Goal: Task Accomplishment & Management: Use online tool/utility

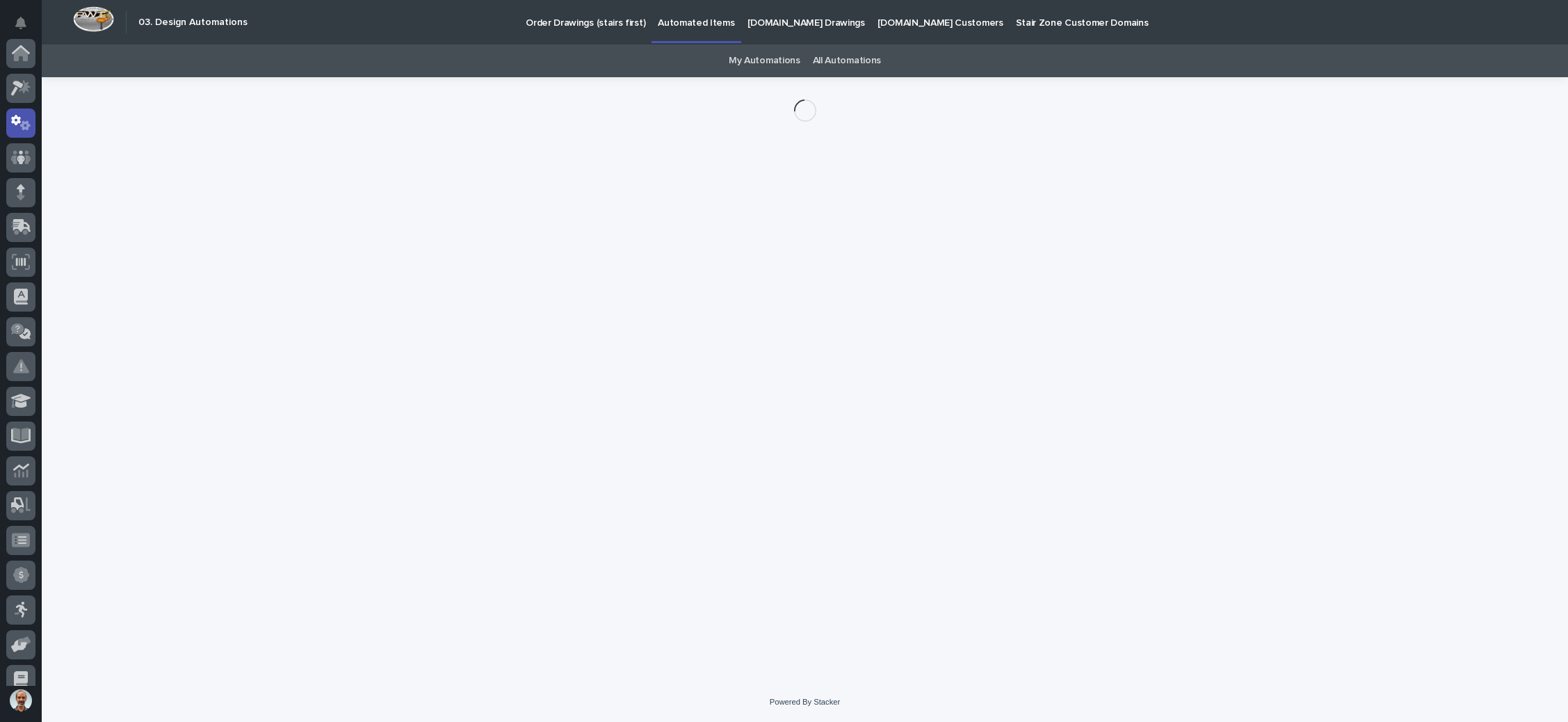
scroll to position [69, 0]
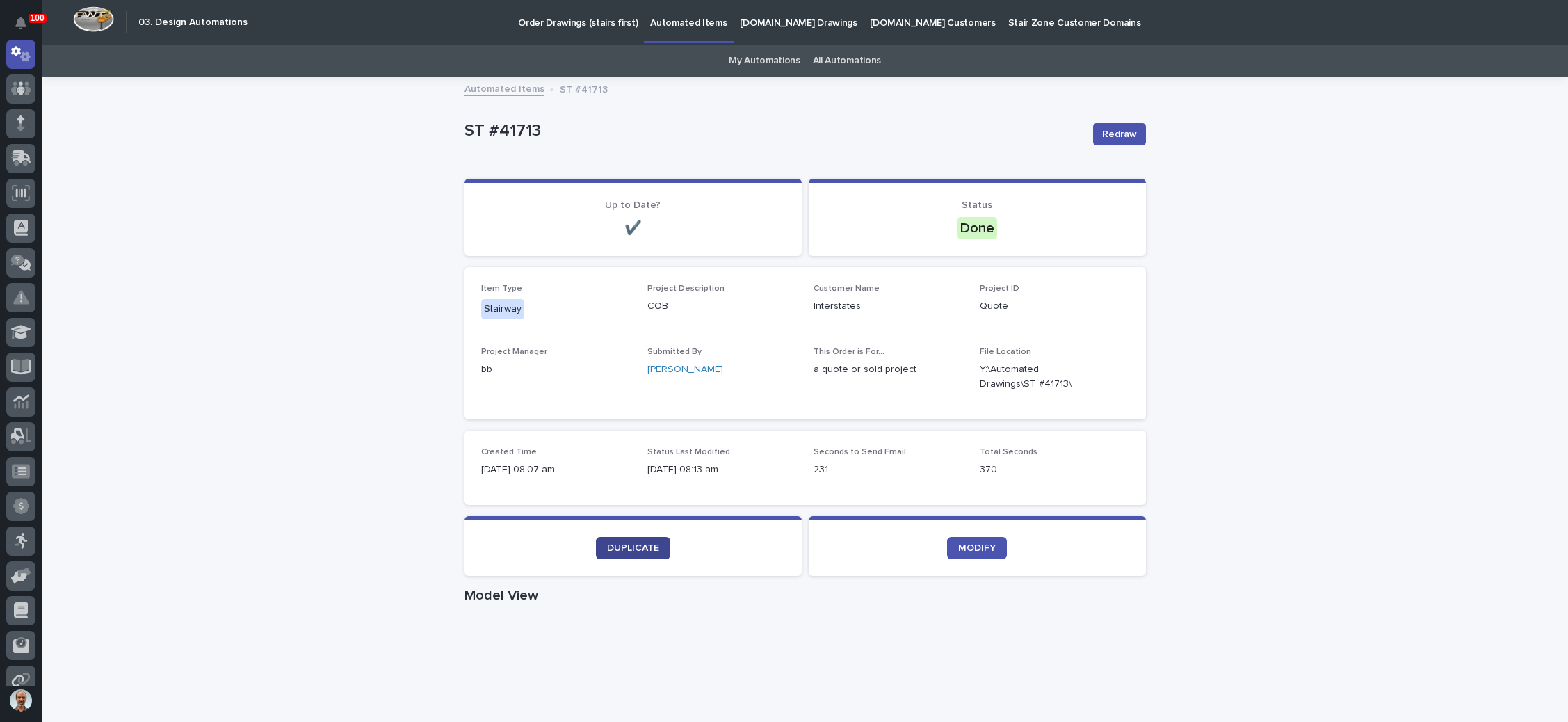
click at [637, 545] on span "DUPLICATE" at bounding box center [633, 547] width 53 height 9
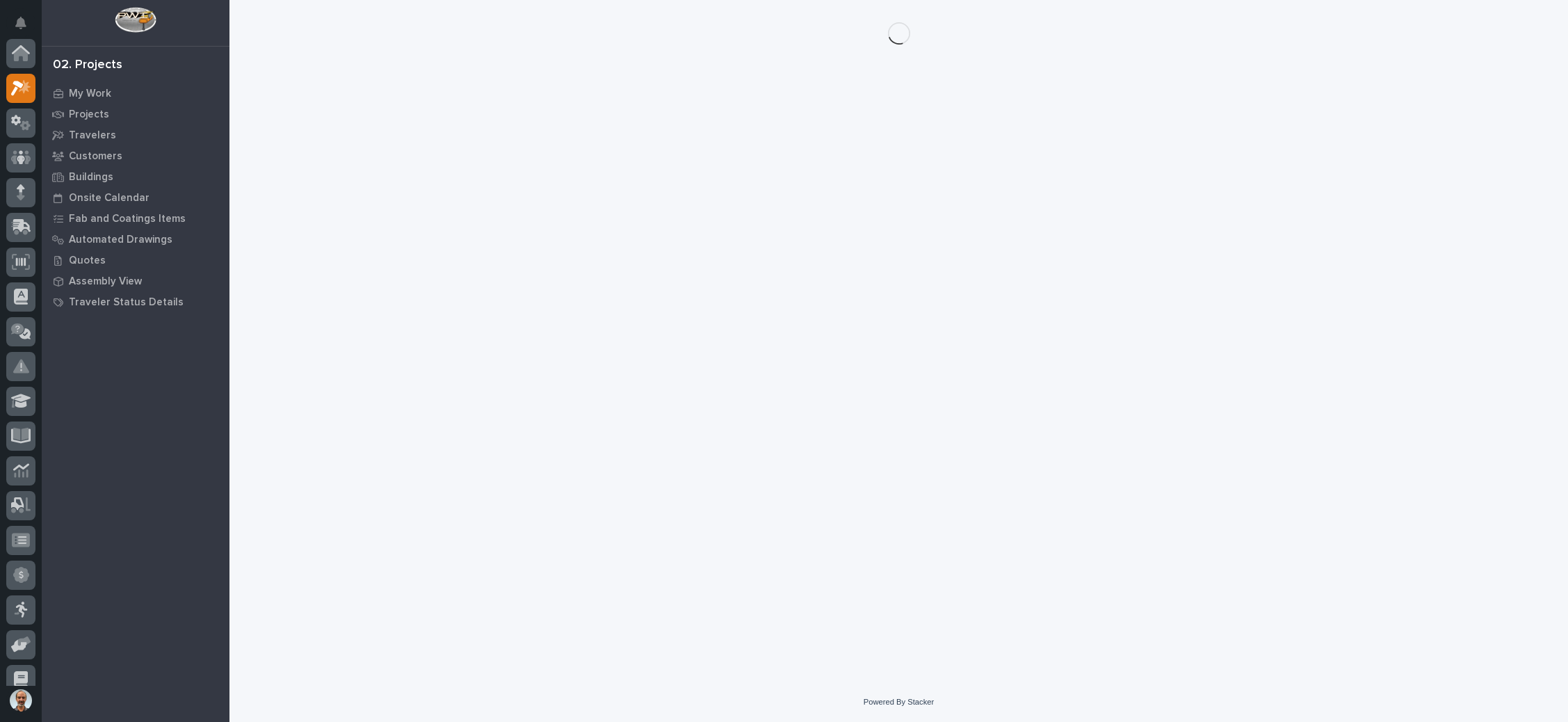
scroll to position [34, 0]
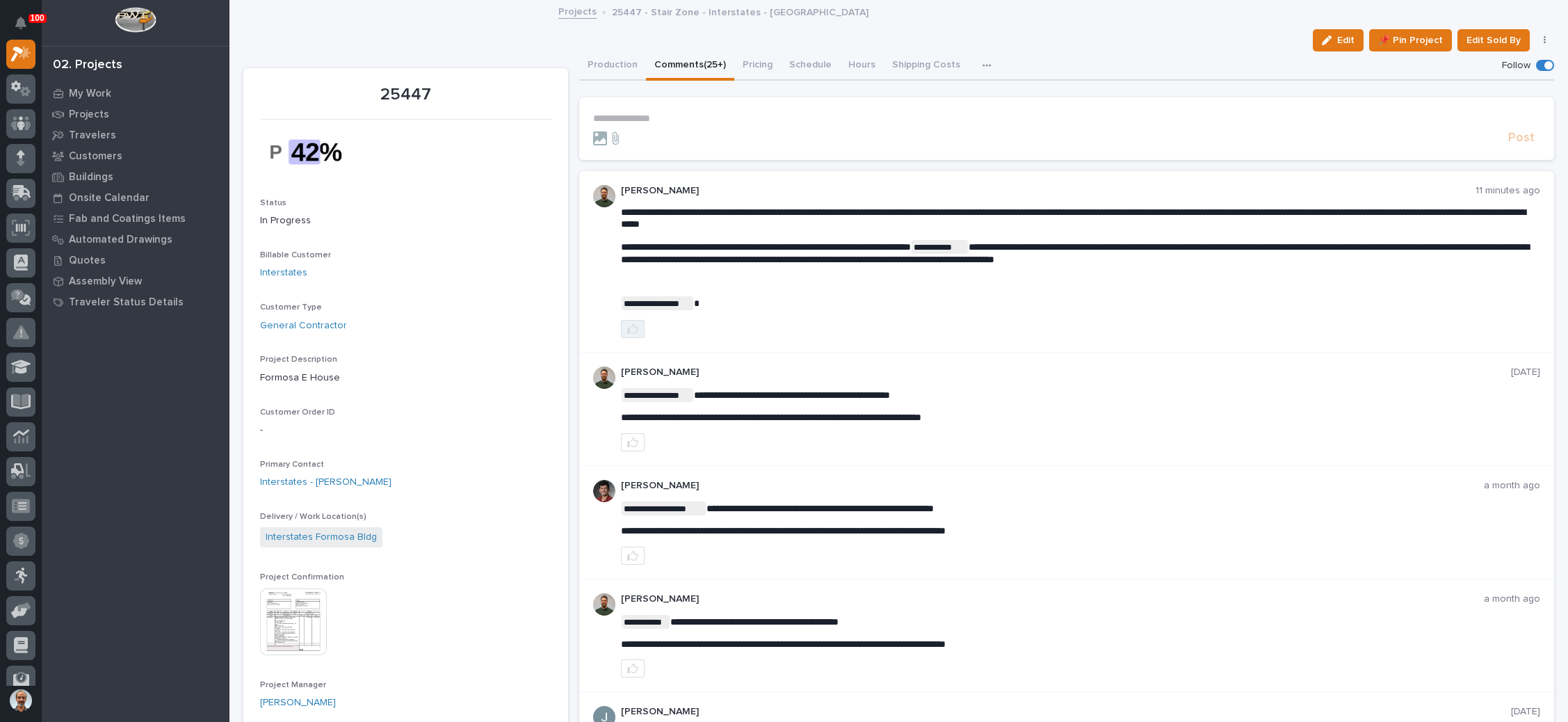
click at [631, 327] on icon "button" at bounding box center [632, 328] width 11 height 9
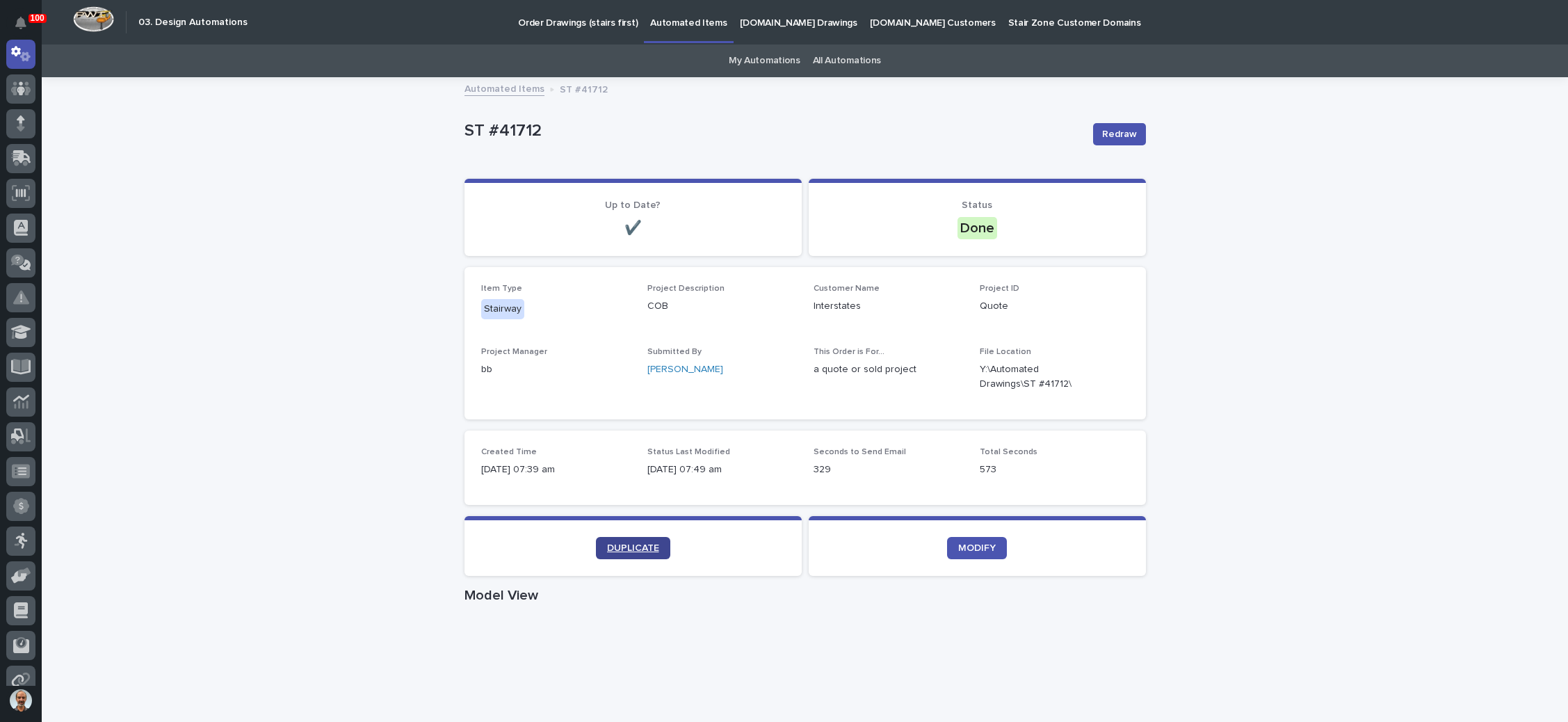
click at [630, 548] on span "DUPLICATE" at bounding box center [633, 547] width 53 height 9
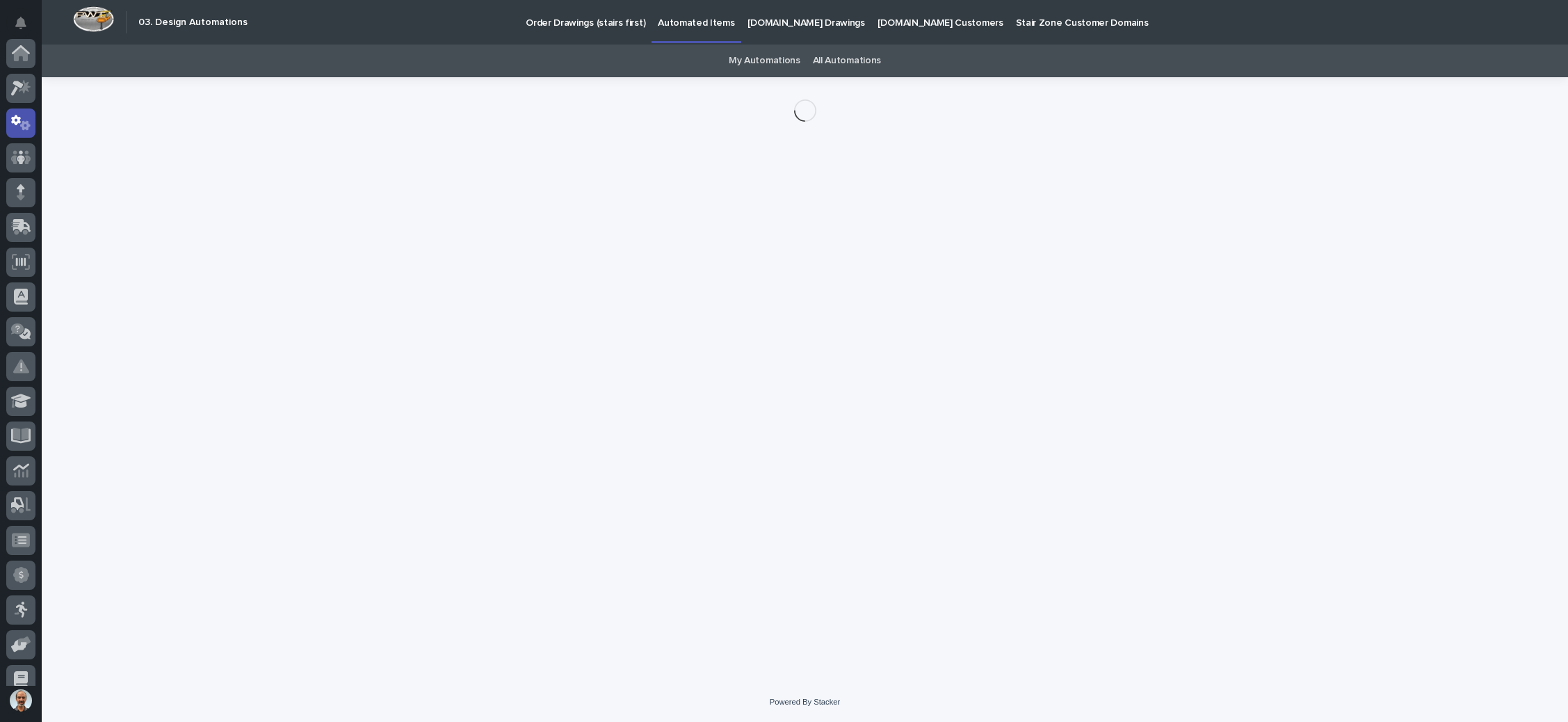
scroll to position [69, 0]
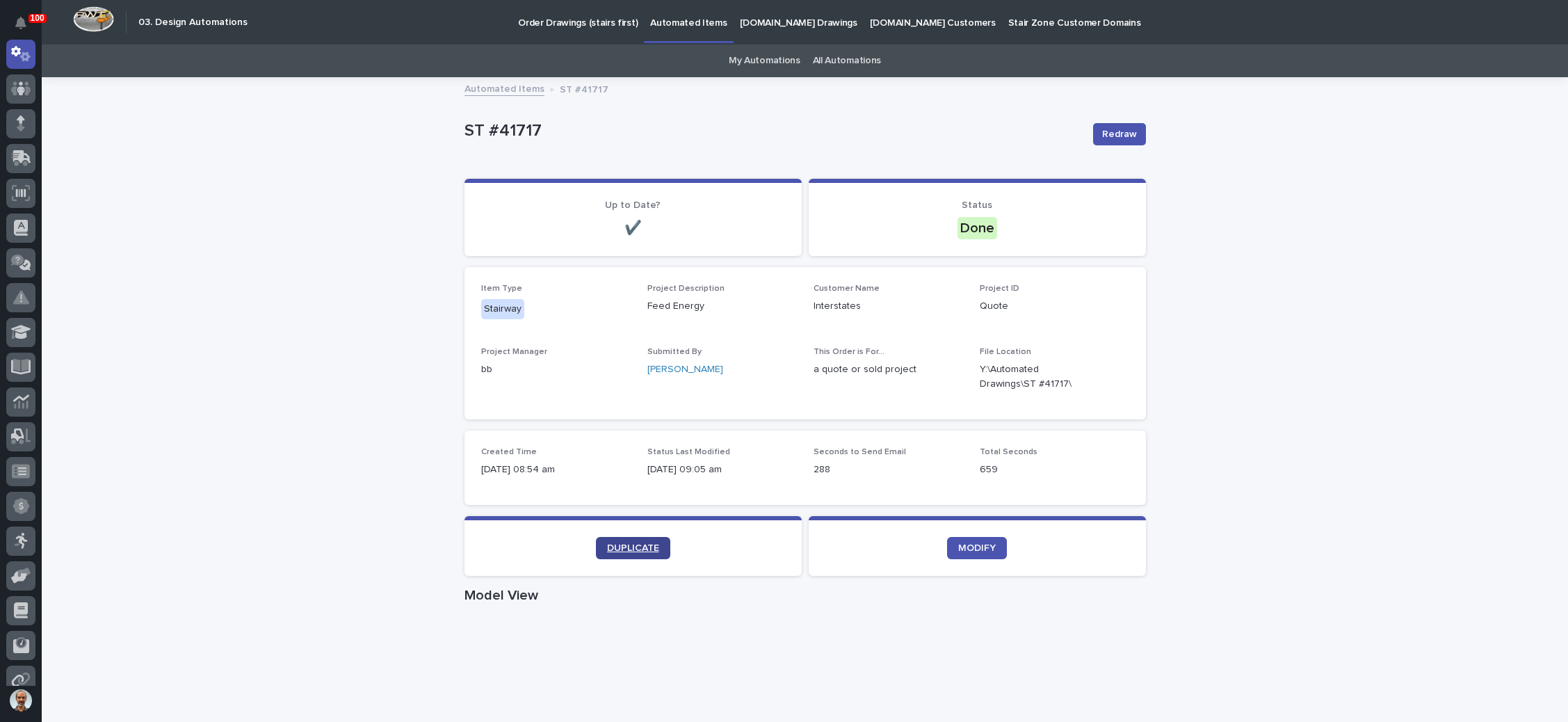
click at [598, 543] on link "DUPLICATE" at bounding box center [633, 548] width 74 height 22
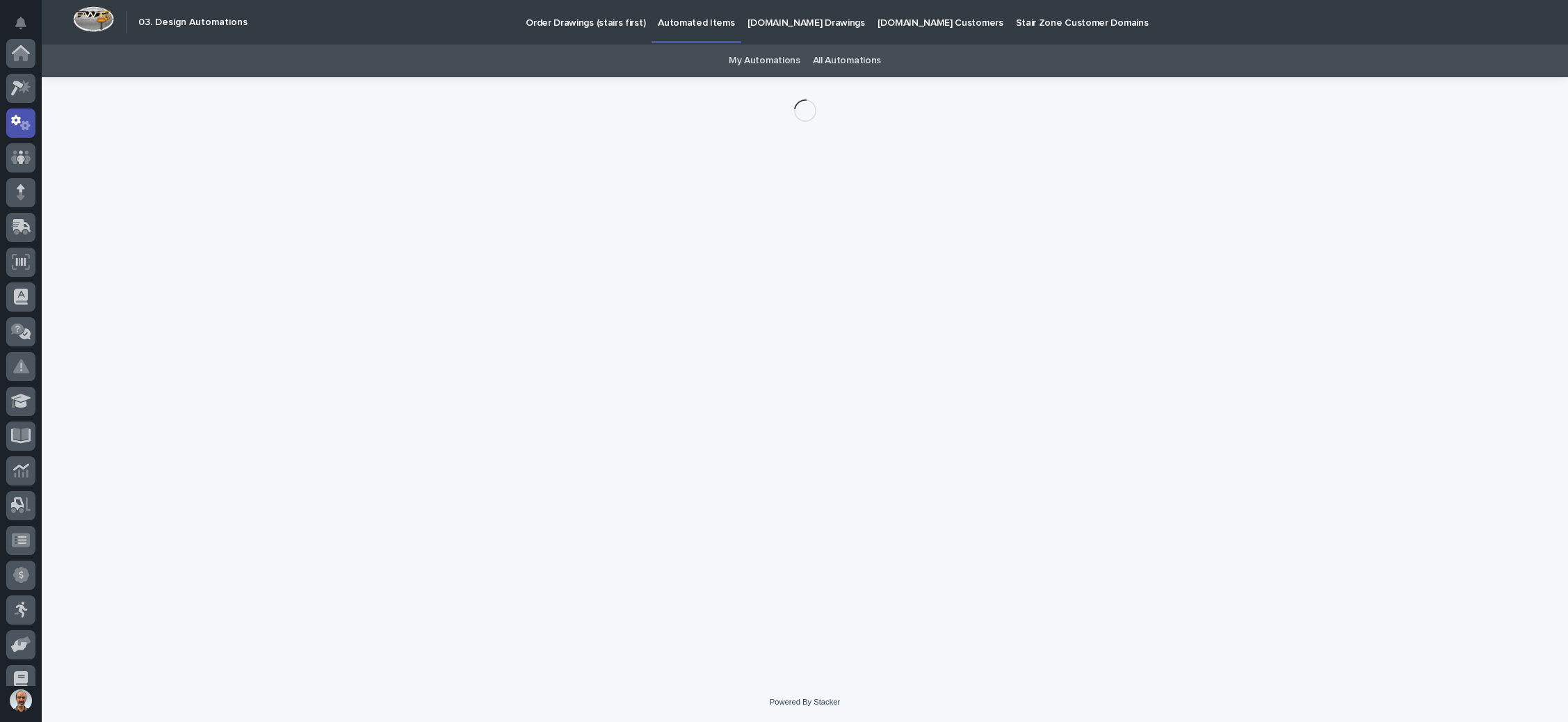
scroll to position [69, 0]
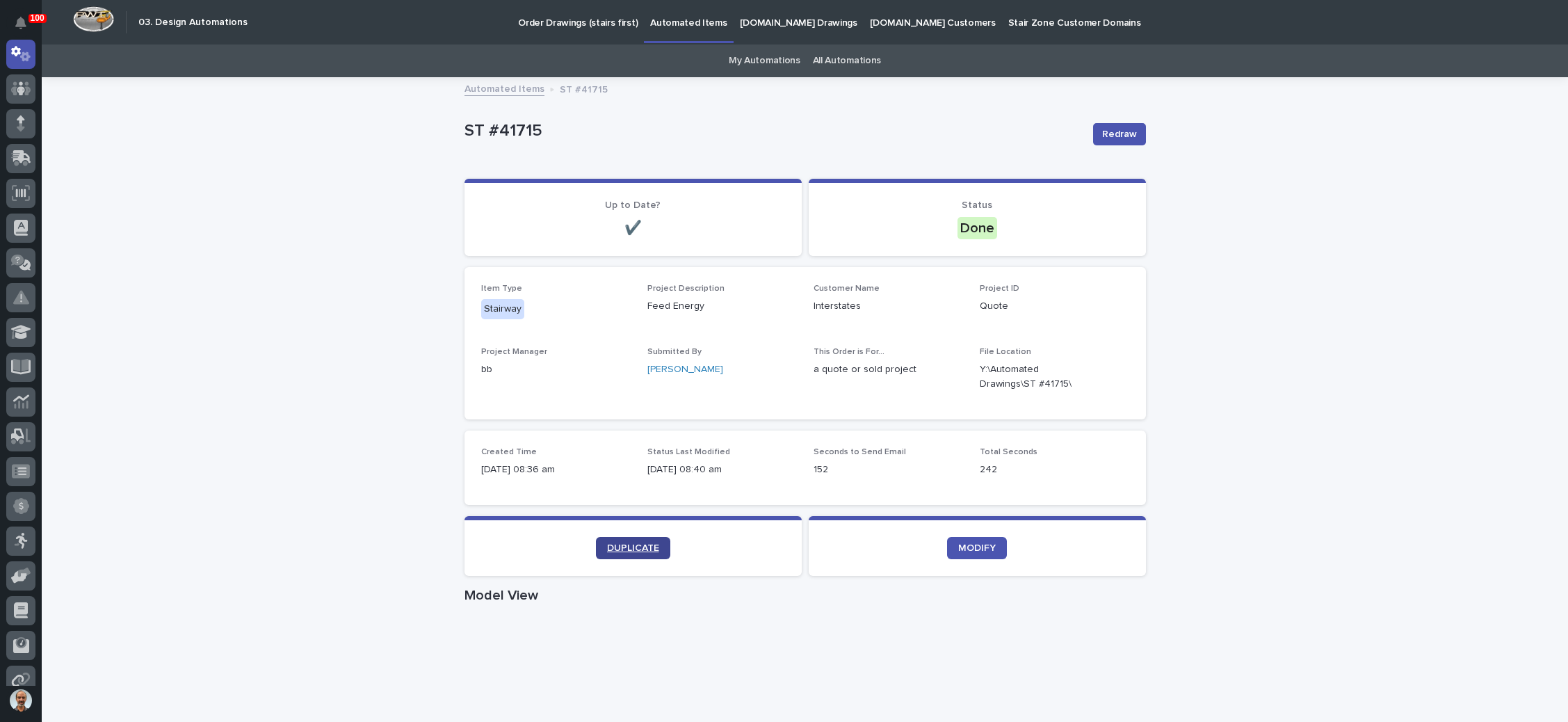
click at [615, 538] on link "DUPLICATE" at bounding box center [633, 548] width 74 height 22
drag, startPoint x: 0, startPoint y: 0, endPoint x: 564, endPoint y: 15, distance: 564.2
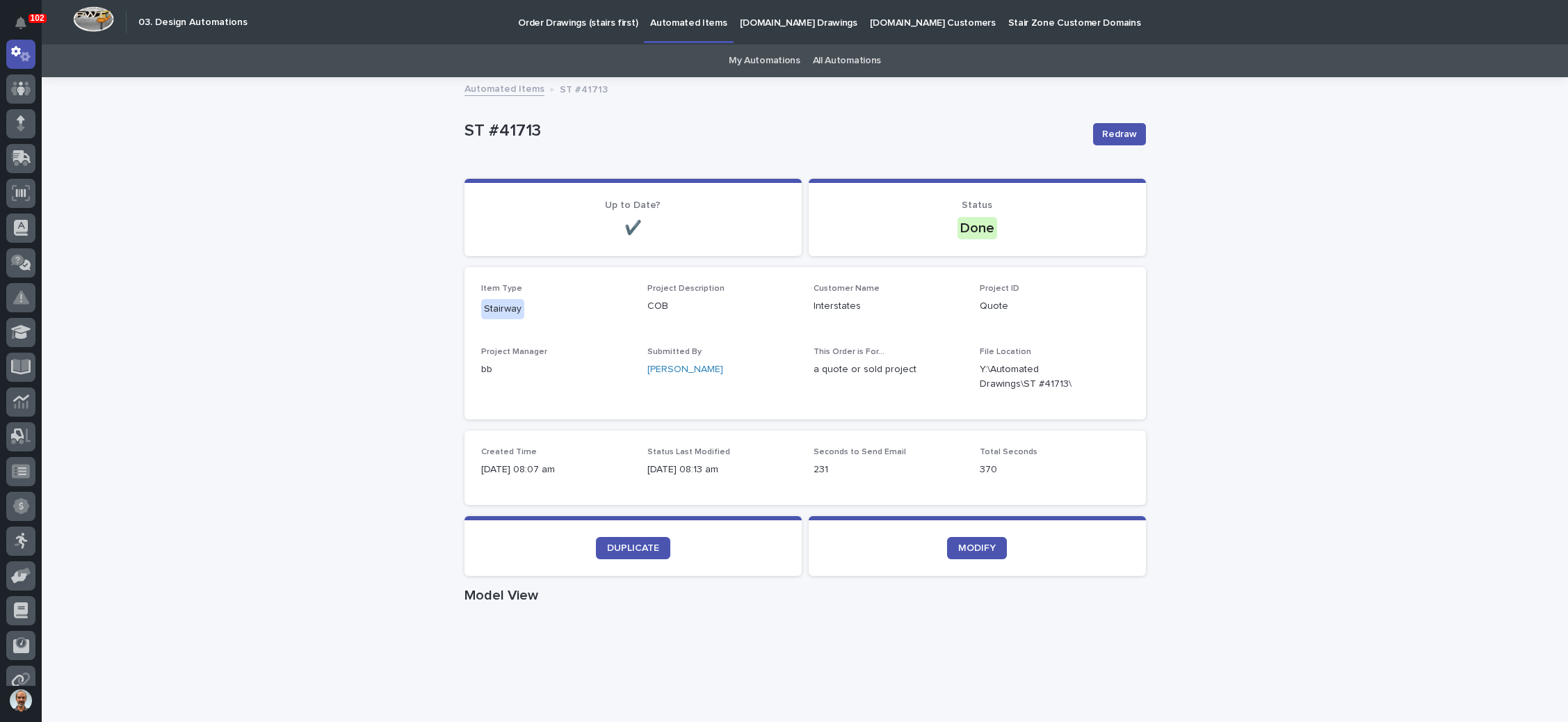
click at [564, 15] on p "Order Drawings (stairs first)" at bounding box center [577, 15] width 120 height 29
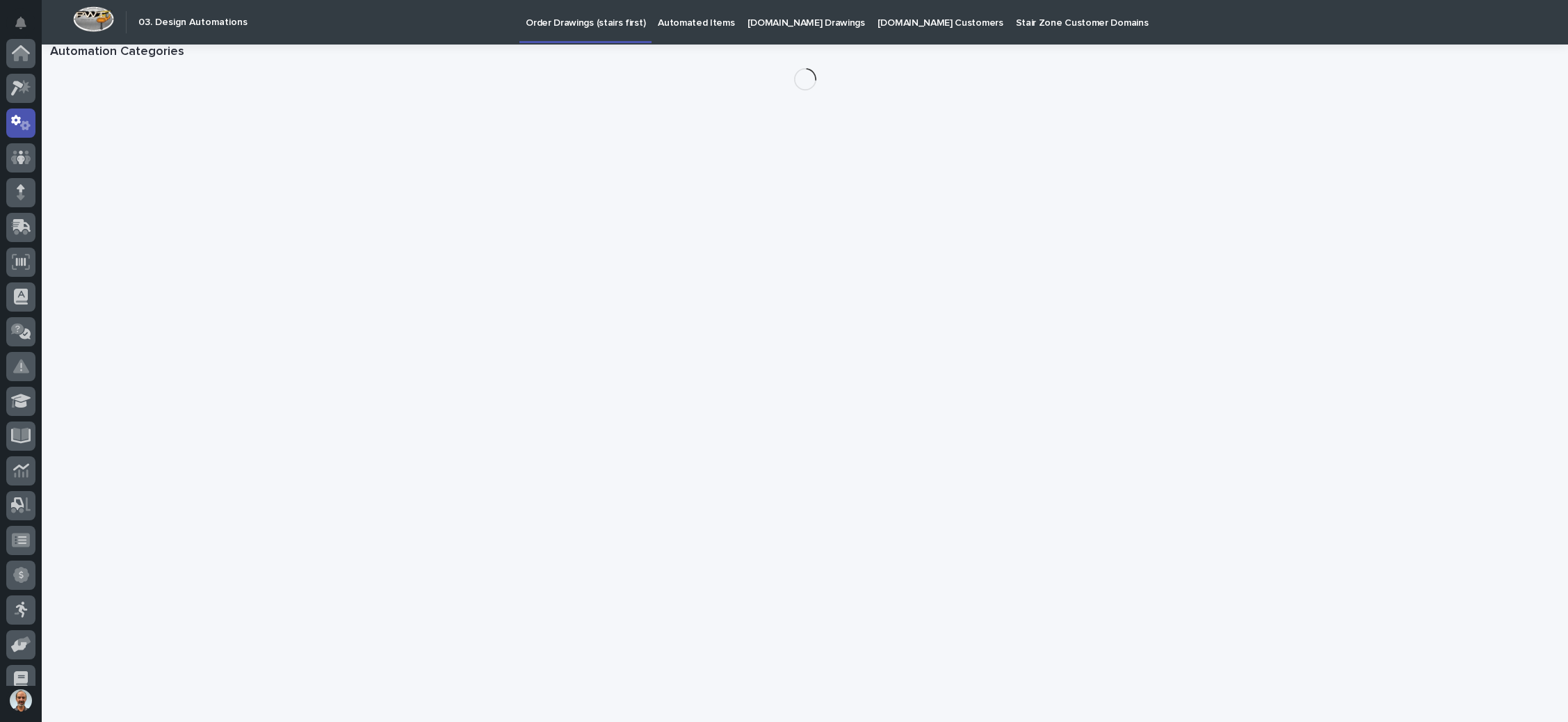
scroll to position [69, 0]
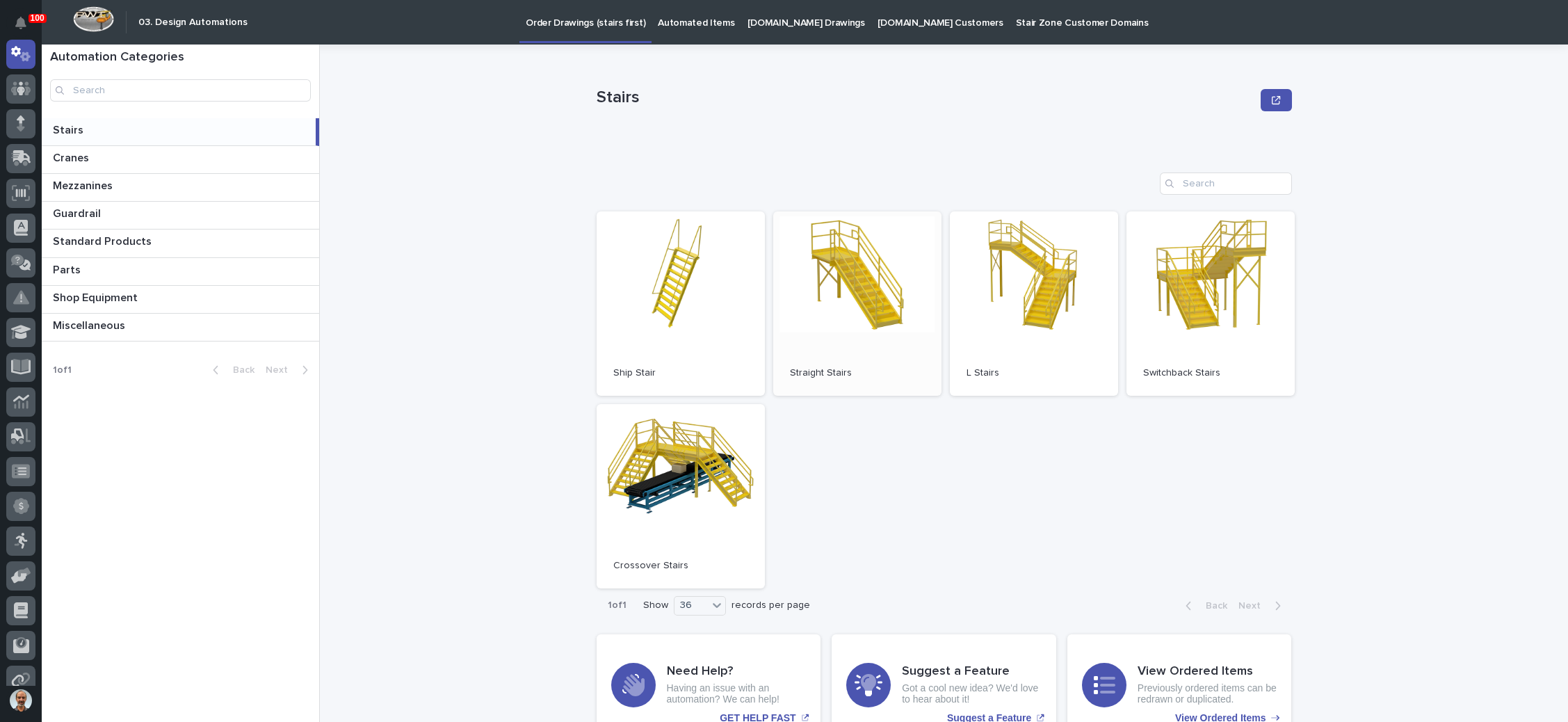
click at [846, 341] on link "Open" at bounding box center [857, 303] width 168 height 184
